Goal: Task Accomplishment & Management: Complete application form

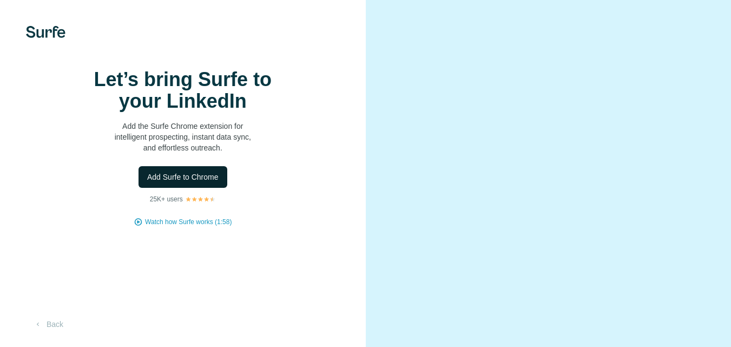
click at [178, 182] on span "Add Surfe to Chrome" at bounding box center [182, 177] width 71 height 11
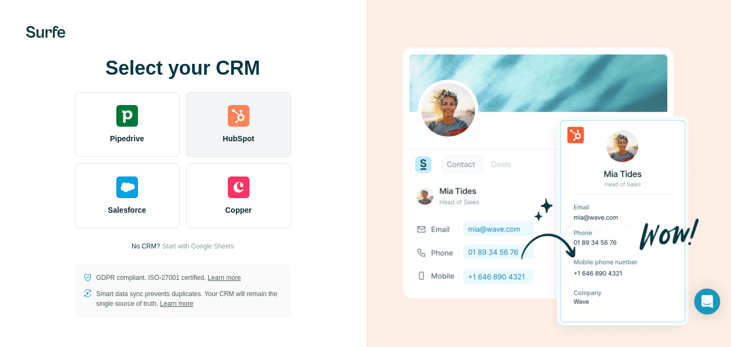
click at [234, 128] on div "HubSpot" at bounding box center [238, 124] width 105 height 65
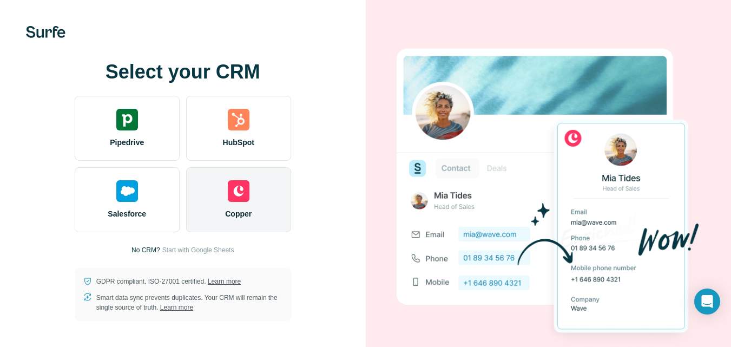
click at [238, 193] on img at bounding box center [239, 191] width 22 height 22
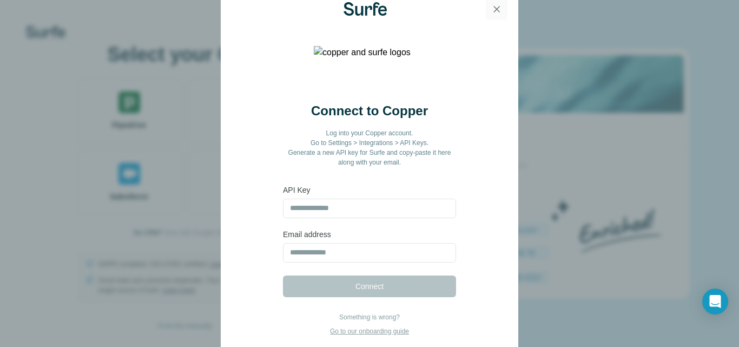
click at [501, 11] on icon "button" at bounding box center [496, 9] width 11 height 11
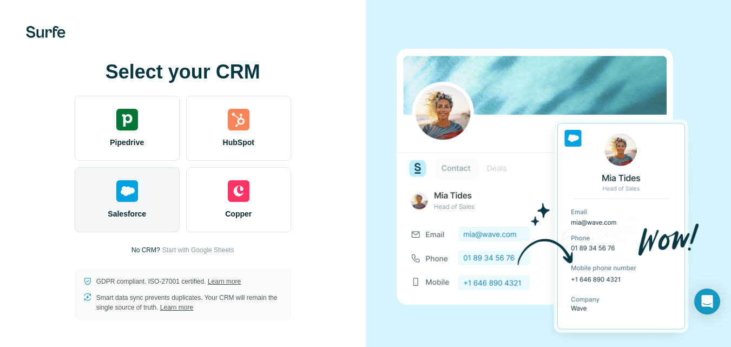
click at [117, 198] on img at bounding box center [127, 191] width 22 height 22
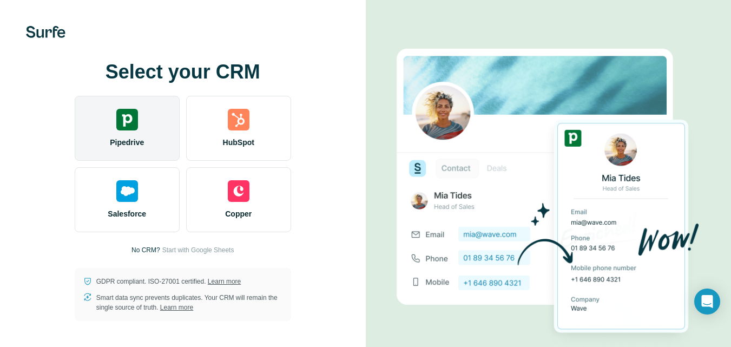
click at [135, 124] on img at bounding box center [127, 120] width 22 height 22
click at [133, 135] on div "Pipedrive" at bounding box center [127, 128] width 105 height 65
click at [126, 131] on div "Pipedrive" at bounding box center [127, 128] width 105 height 65
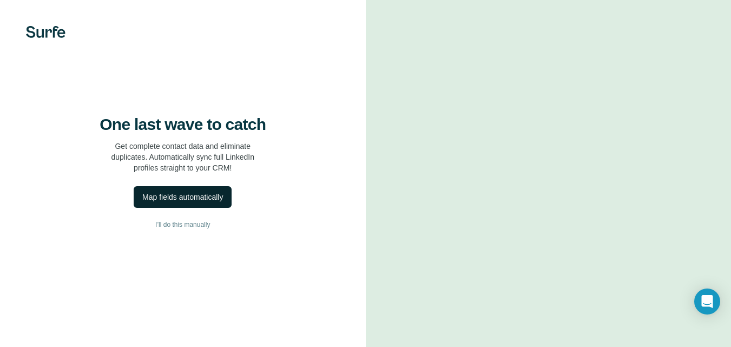
click at [188, 202] on div "Map fields automatically" at bounding box center [182, 197] width 81 height 11
